Goal: Complete application form

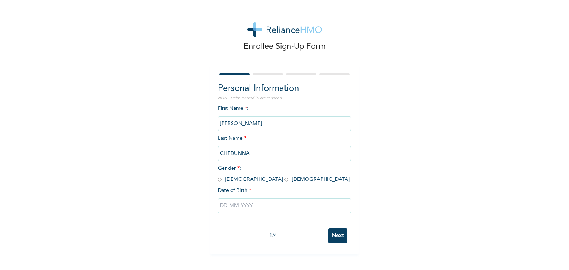
click at [218, 179] on input "radio" at bounding box center [220, 179] width 4 height 7
radio input "true"
click at [223, 208] on input "text" at bounding box center [284, 206] width 133 height 15
select select "8"
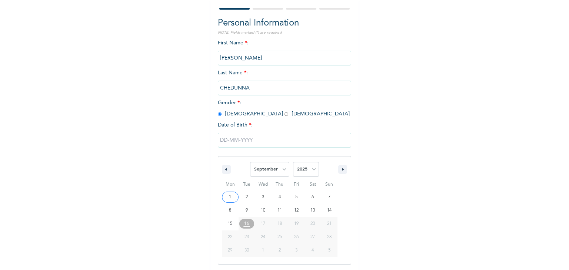
scroll to position [66, 0]
click at [309, 169] on select "2025 2024 2023 2022 2021 2020 2019 2018 2017 2016 2015 2014 2013 2012 2011 2010…" at bounding box center [306, 169] width 26 height 15
select select "1991"
click at [293, 162] on select "2025 2024 2023 2022 2021 2020 2019 2018 2017 2016 2015 2014 2013 2012 2011 2010…" at bounding box center [306, 169] width 26 height 15
click at [280, 168] on select "January February March April May June July August September October November De…" at bounding box center [269, 169] width 39 height 15
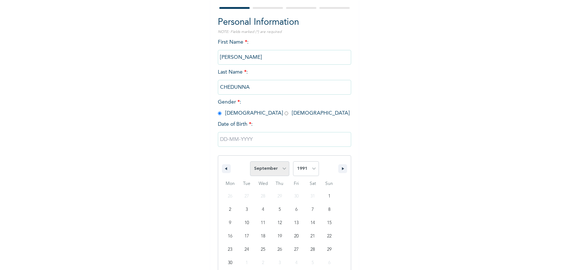
select select "1"
click at [250, 162] on select "January February March April May June July August September October November De…" at bounding box center [269, 169] width 39 height 15
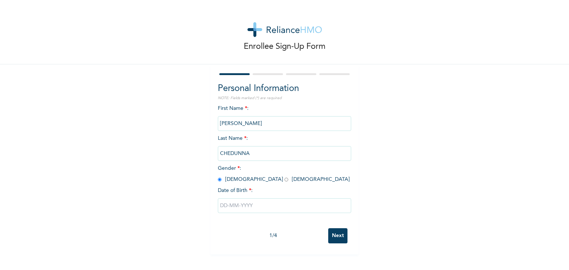
scroll to position [0, 0]
click at [334, 244] on div "1 / 4 Next" at bounding box center [284, 236] width 133 height 23
click at [218, 204] on input "text" at bounding box center [284, 206] width 133 height 15
select select "8"
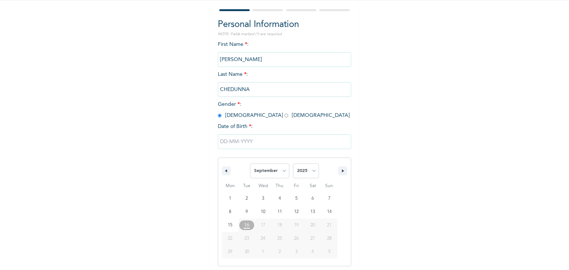
scroll to position [66, 0]
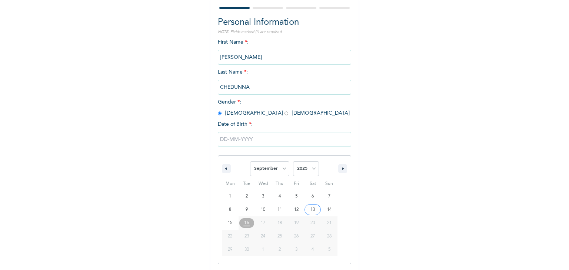
type input "09/13/2025"
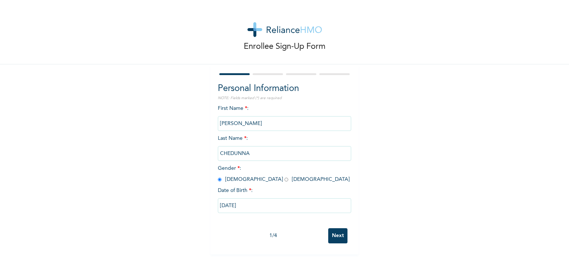
click at [230, 206] on input "09/13/2025" at bounding box center [284, 206] width 133 height 15
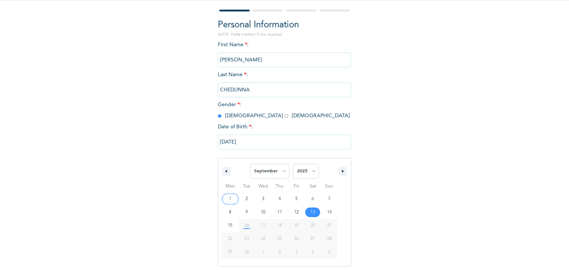
scroll to position [66, 0]
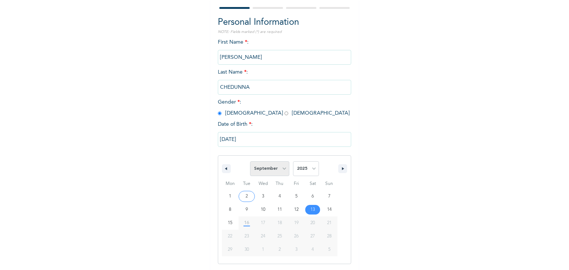
click at [280, 169] on select "January February March April May June July August September October November De…" at bounding box center [269, 169] width 39 height 15
select select "1"
click at [250, 162] on select "January February March April May June July August September October November De…" at bounding box center [269, 169] width 39 height 15
type input "02/13/2025"
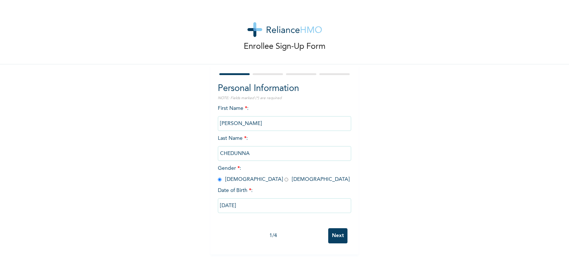
scroll to position [0, 0]
click at [247, 206] on input "02/13/2025" at bounding box center [284, 206] width 133 height 15
select select "1"
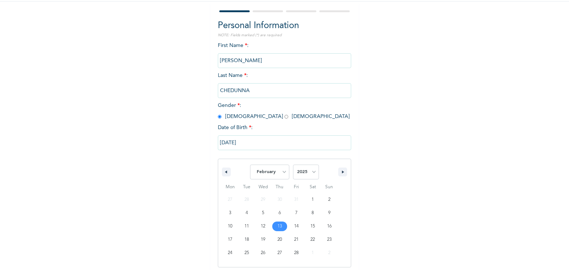
scroll to position [66, 0]
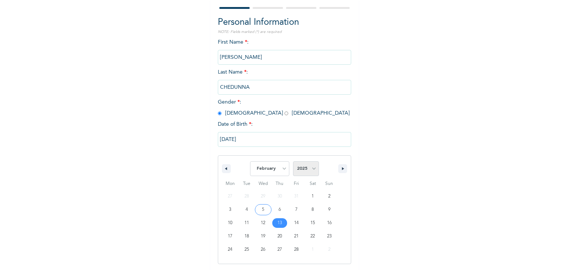
click at [311, 166] on select "2025 2024 2023 2022 2021 2020 2019 2018 2017 2016 2015 2014 2013 2012 2011 2010…" at bounding box center [306, 169] width 26 height 15
select select "1991"
click at [293, 162] on select "2025 2024 2023 2022 2021 2020 2019 2018 2017 2016 2015 2014 2013 2012 2011 2010…" at bounding box center [306, 169] width 26 height 15
click at [278, 169] on select "January February March April May June July August September October November De…" at bounding box center [269, 169] width 39 height 15
click at [250, 162] on select "January February March April May June July August September October November De…" at bounding box center [269, 169] width 39 height 15
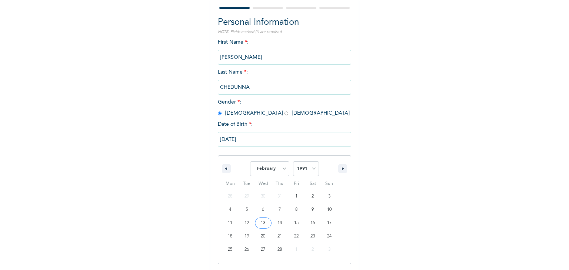
type input "02/13/1991"
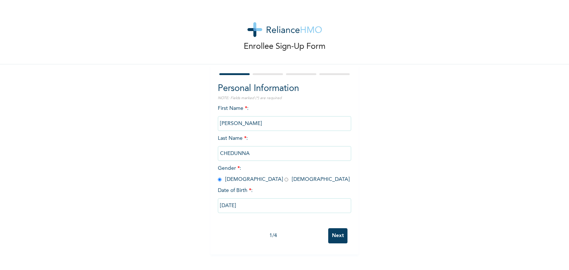
click at [333, 235] on input "Next" at bounding box center [337, 236] width 19 height 15
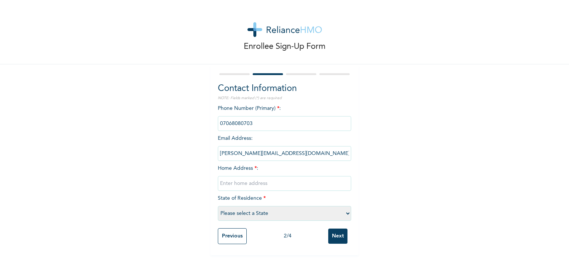
click at [245, 183] on input "text" at bounding box center [284, 183] width 133 height 15
type input "43 KOSOFE ROAD, DOLPHIN ESTATE, IKOYI"
select select "27"
click at [333, 237] on input "Next" at bounding box center [337, 236] width 19 height 15
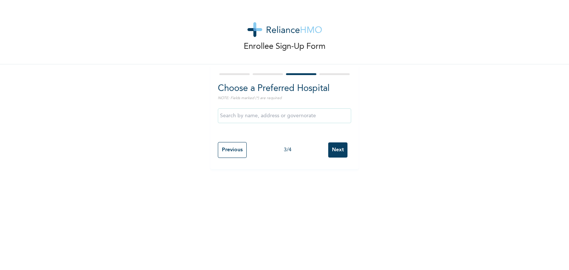
click at [249, 118] on input "text" at bounding box center [284, 116] width 133 height 15
type input "LAGOS"
click at [338, 147] on input "Next" at bounding box center [337, 150] width 19 height 15
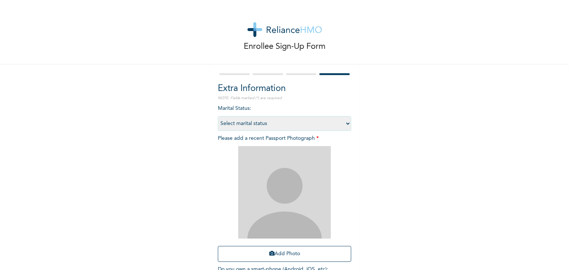
click at [302, 73] on div at bounding box center [284, 74] width 133 height 5
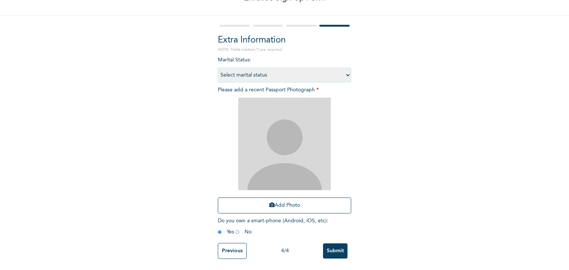
scroll to position [54, 0]
click at [227, 248] on input "Previous" at bounding box center [232, 251] width 29 height 16
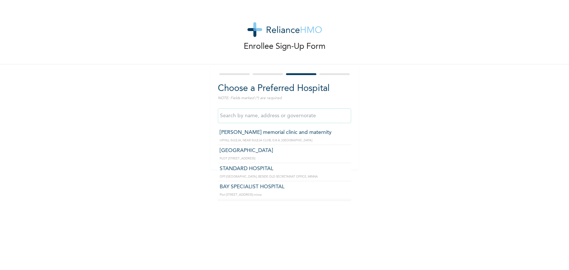
click at [255, 118] on input "text" at bounding box center [284, 116] width 133 height 15
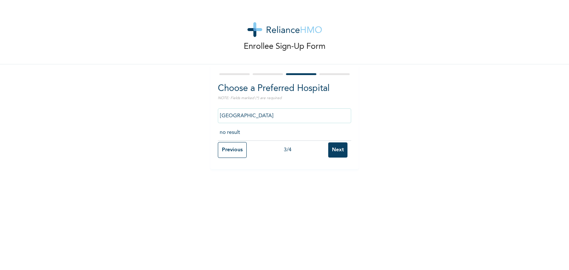
type input "Lagos"
click at [337, 148] on input "Next" at bounding box center [337, 150] width 19 height 15
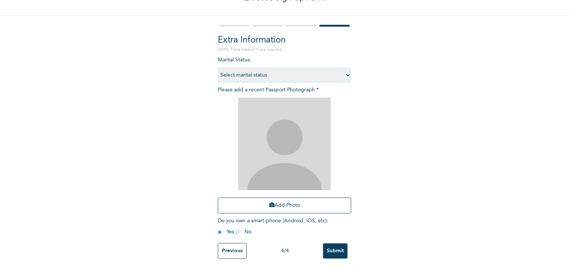
scroll to position [54, 0]
click at [228, 248] on input "Previous" at bounding box center [232, 251] width 29 height 16
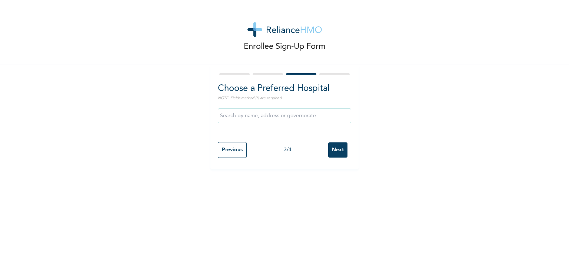
scroll to position [0, 0]
click at [234, 153] on input "Previous" at bounding box center [232, 150] width 29 height 16
select select "27"
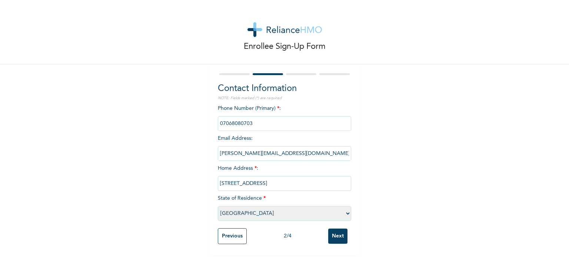
click at [335, 236] on input "Next" at bounding box center [337, 236] width 19 height 15
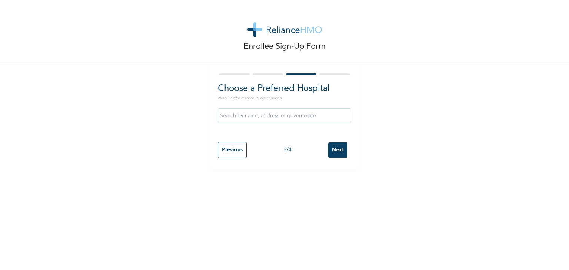
click at [305, 115] on input "text" at bounding box center [284, 116] width 133 height 15
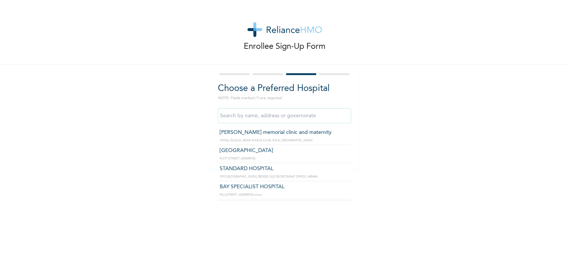
click at [317, 114] on input "text" at bounding box center [284, 116] width 133 height 15
type input "l"
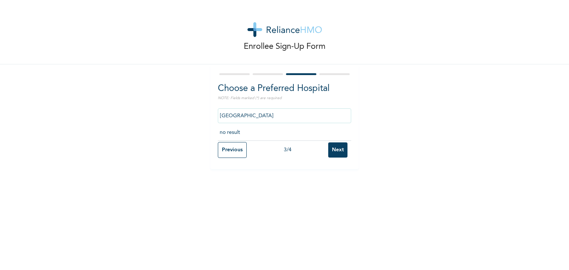
type input "Lagos"
click at [337, 151] on input "Next" at bounding box center [337, 150] width 19 height 15
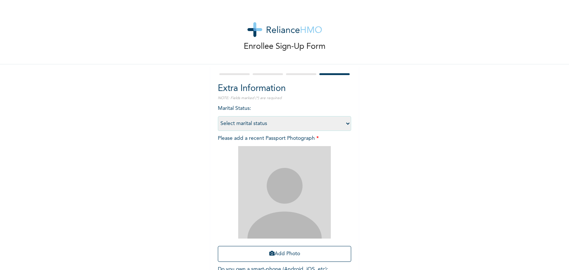
click at [345, 122] on select "Select marital status Single Married Divorced Widow/Widower" at bounding box center [284, 123] width 133 height 15
select select "2"
click at [218, 116] on select "Select marital status Single Married Divorced Widow/Widower" at bounding box center [284, 123] width 133 height 15
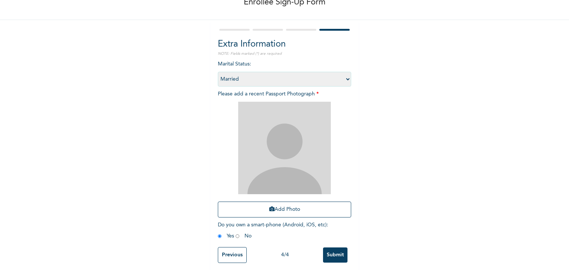
scroll to position [54, 0]
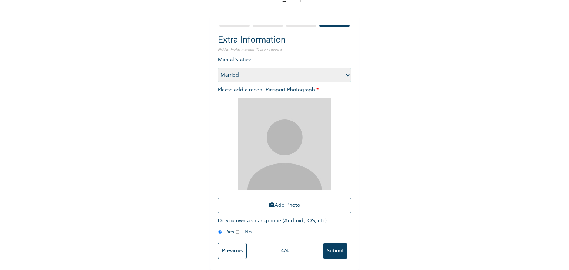
click at [330, 244] on input "Submit" at bounding box center [335, 251] width 24 height 15
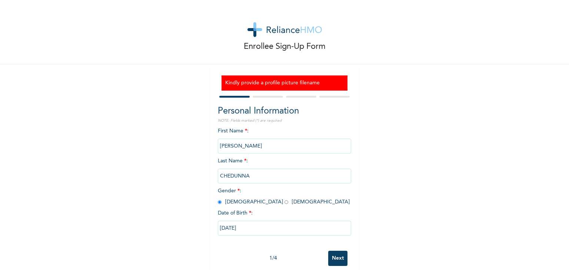
scroll to position [13, 0]
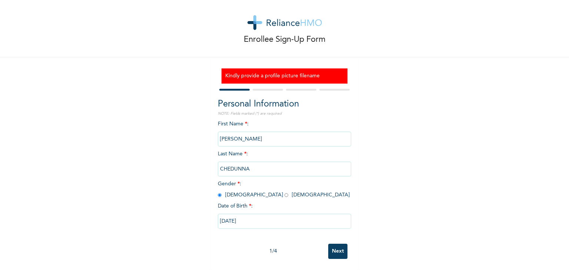
click at [291, 72] on h3 "Kindly provide a profile picture filename" at bounding box center [284, 76] width 119 height 8
click at [339, 246] on input "Next" at bounding box center [337, 251] width 19 height 15
select select "27"
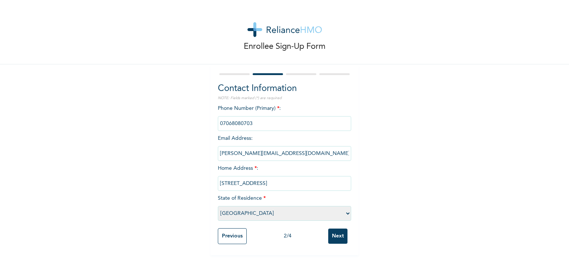
scroll to position [0, 0]
click at [339, 246] on div "Previous 2 / 4 Next" at bounding box center [284, 236] width 133 height 23
click at [338, 233] on input "Next" at bounding box center [337, 236] width 19 height 15
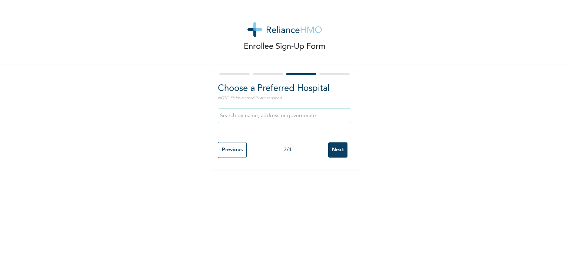
click at [335, 152] on input "Next" at bounding box center [337, 150] width 19 height 15
select select "2"
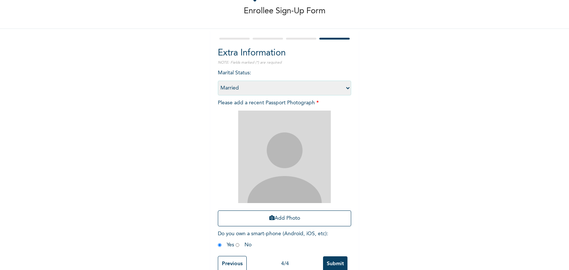
scroll to position [37, 0]
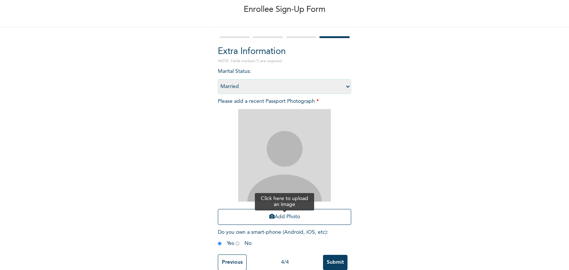
click at [270, 217] on icon "button" at bounding box center [271, 216] width 5 height 5
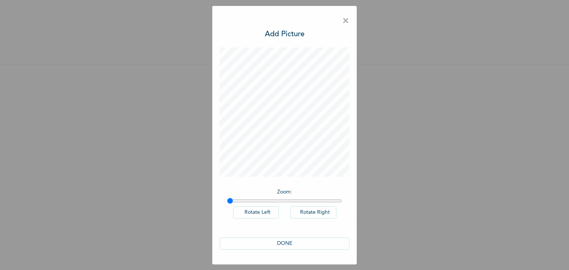
scroll to position [0, 0]
drag, startPoint x: 230, startPoint y: 201, endPoint x: 259, endPoint y: 196, distance: 30.0
type input "1.27"
click at [259, 198] on input "range" at bounding box center [284, 201] width 115 height 6
click at [287, 240] on button "DONE" at bounding box center [285, 244] width 130 height 12
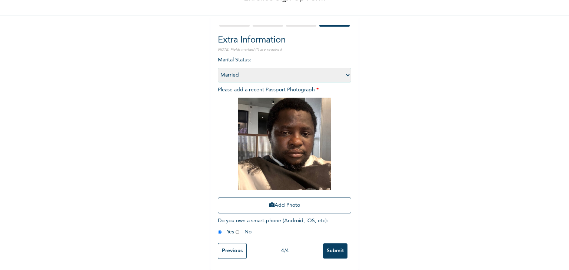
scroll to position [54, 0]
click at [329, 244] on input "Submit" at bounding box center [335, 251] width 24 height 15
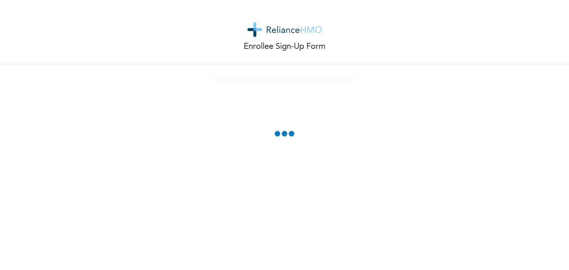
scroll to position [0, 0]
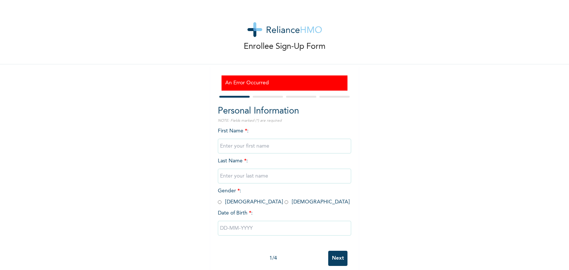
click at [279, 147] on input "text" at bounding box center [284, 146] width 133 height 15
type input "CHEDUNNA MIRACLE"
type input "YUSUF"
click at [218, 202] on input "radio" at bounding box center [220, 202] width 4 height 7
radio input "true"
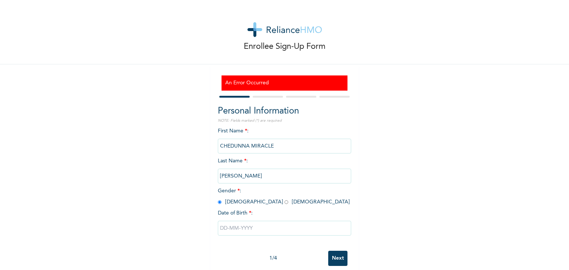
click at [224, 229] on input "text" at bounding box center [284, 228] width 133 height 15
select select "8"
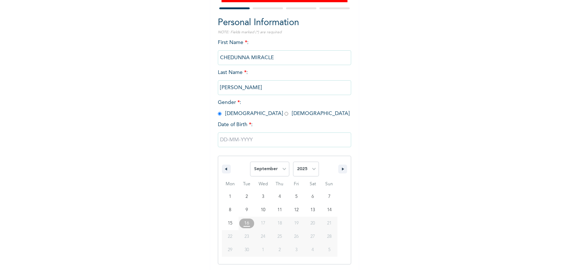
scroll to position [89, 0]
click at [309, 169] on select "2025 2024 2023 2022 2021 2020 2019 2018 2017 2016 2015 2014 2013 2012 2011 2010…" at bounding box center [306, 169] width 26 height 15
select select "1991"
click at [293, 162] on select "2025 2024 2023 2022 2021 2020 2019 2018 2017 2016 2015 2014 2013 2012 2011 2010…" at bounding box center [306, 169] width 26 height 15
click at [281, 166] on select "January February March April May June July August September October November De…" at bounding box center [269, 169] width 39 height 15
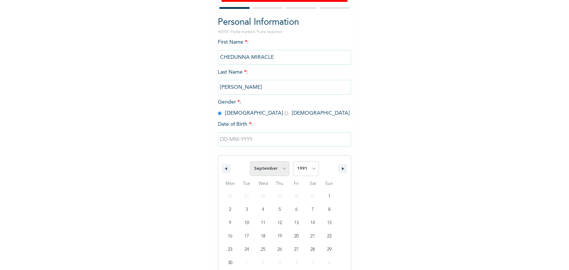
select select "1"
click at [250, 162] on select "January February March April May June July August September October November De…" at bounding box center [269, 169] width 39 height 15
type input "02/13/1991"
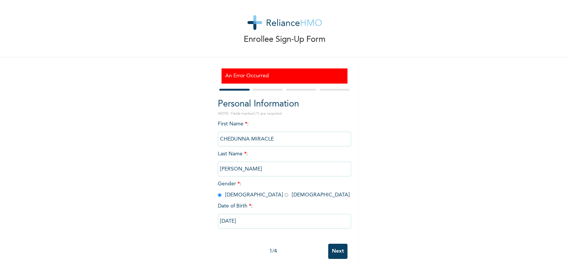
scroll to position [13, 0]
click at [338, 246] on input "Next" at bounding box center [337, 251] width 19 height 15
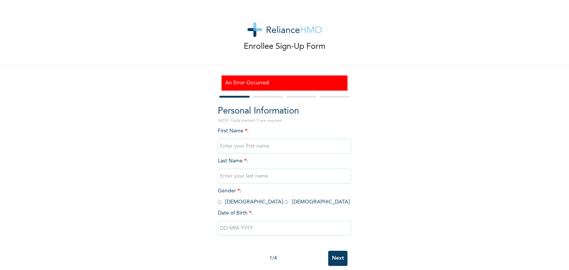
type input "CHEDUNNA MIRACLE"
type input "[PERSON_NAME]"
click at [219, 203] on span "Gender * : Male Female" at bounding box center [284, 197] width 132 height 16
click at [218, 204] on input "radio" at bounding box center [220, 202] width 4 height 7
radio input "true"
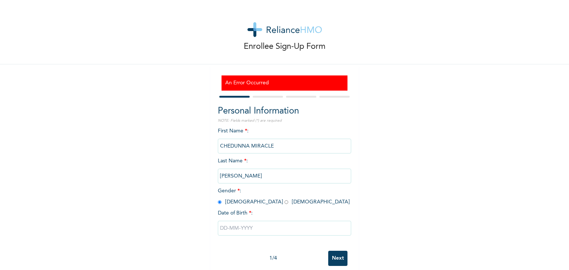
click at [235, 228] on input "text" at bounding box center [284, 228] width 133 height 15
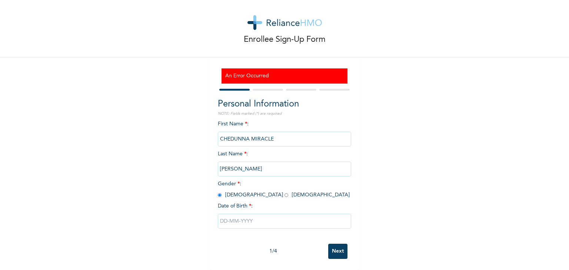
select select "8"
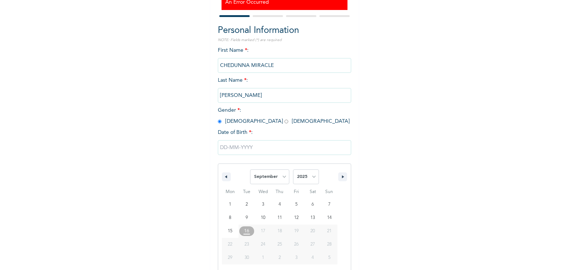
scroll to position [89, 0]
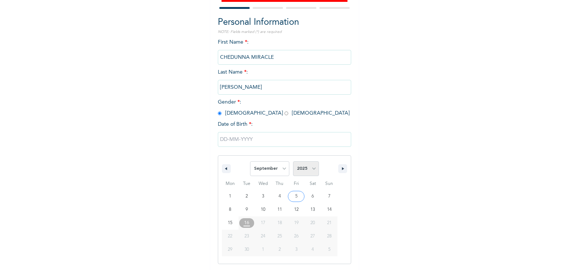
click at [312, 171] on select "2025 2024 2023 2022 2021 2020 2019 2018 2017 2016 2015 2014 2013 2012 2011 2010…" at bounding box center [306, 169] width 26 height 15
select select "1991"
click at [293, 162] on select "2025 2024 2023 2022 2021 2020 2019 2018 2017 2016 2015 2014 2013 2012 2011 2010…" at bounding box center [306, 169] width 26 height 15
click at [284, 167] on select "January February March April May June July August September October November De…" at bounding box center [269, 169] width 39 height 15
select select "1"
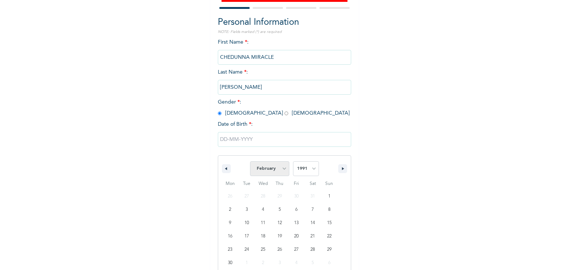
click at [250, 162] on select "January February March April May June July August September October November De…" at bounding box center [269, 169] width 39 height 15
type input "[DATE]"
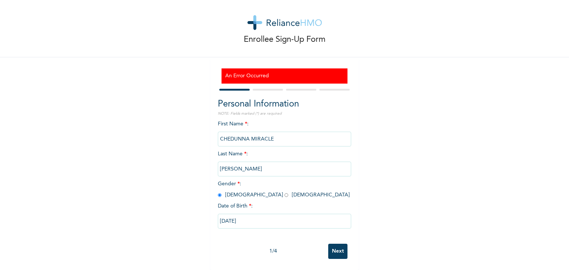
scroll to position [13, 0]
click at [329, 245] on input "Next" at bounding box center [337, 251] width 19 height 15
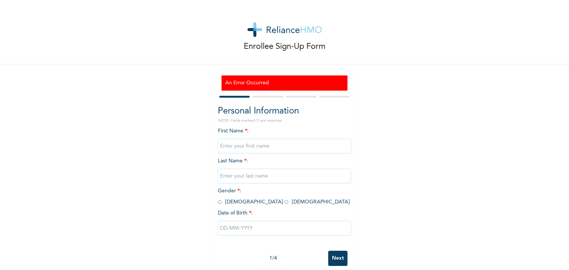
click at [254, 143] on input "text" at bounding box center [284, 146] width 133 height 15
